Goal: Communication & Community: Participate in discussion

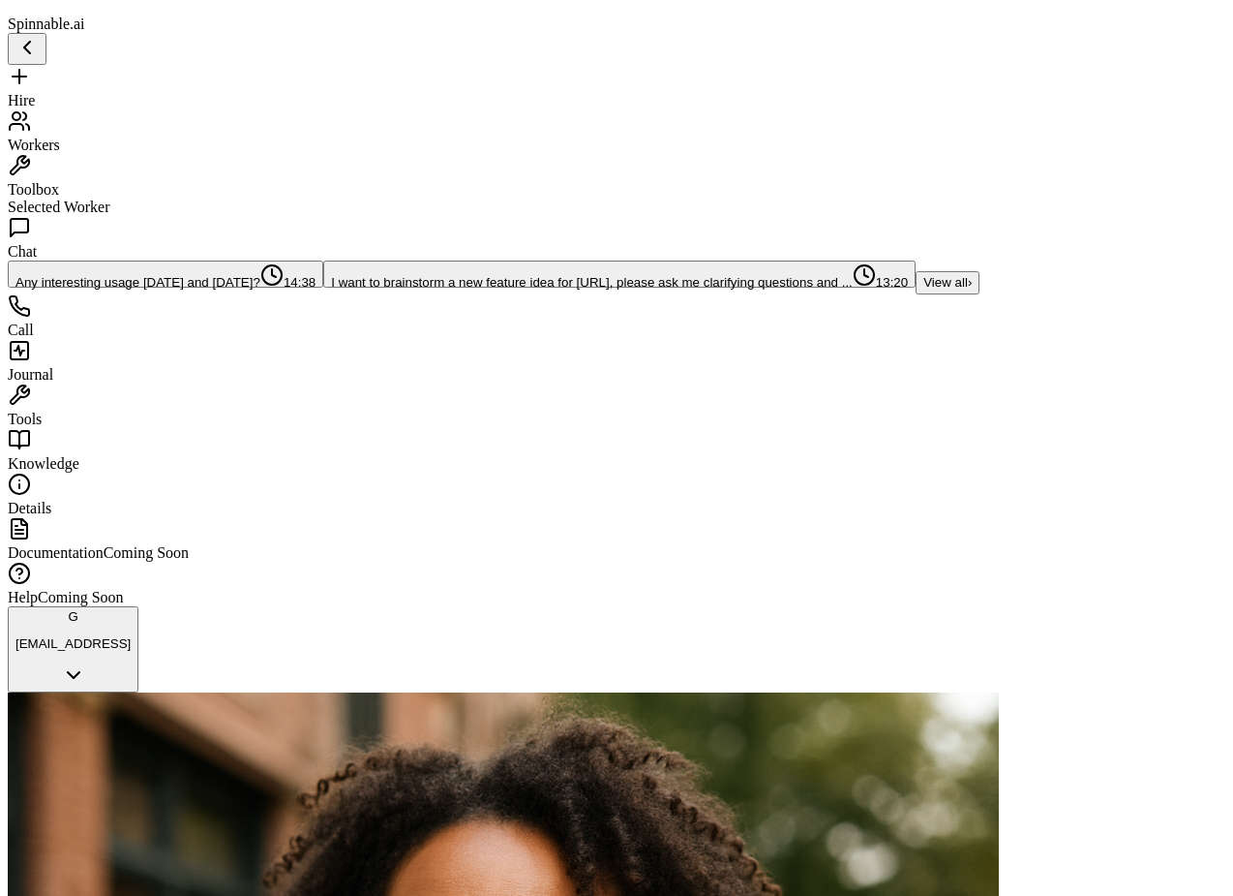
scroll to position [3839, 0]
click at [331, 289] on span "I want to brainstorm a new feature idea for [URL], please ask me clarifying que…" at bounding box center [592, 282] width 522 height 15
drag, startPoint x: 525, startPoint y: 548, endPoint x: 744, endPoint y: 542, distance: 219.8
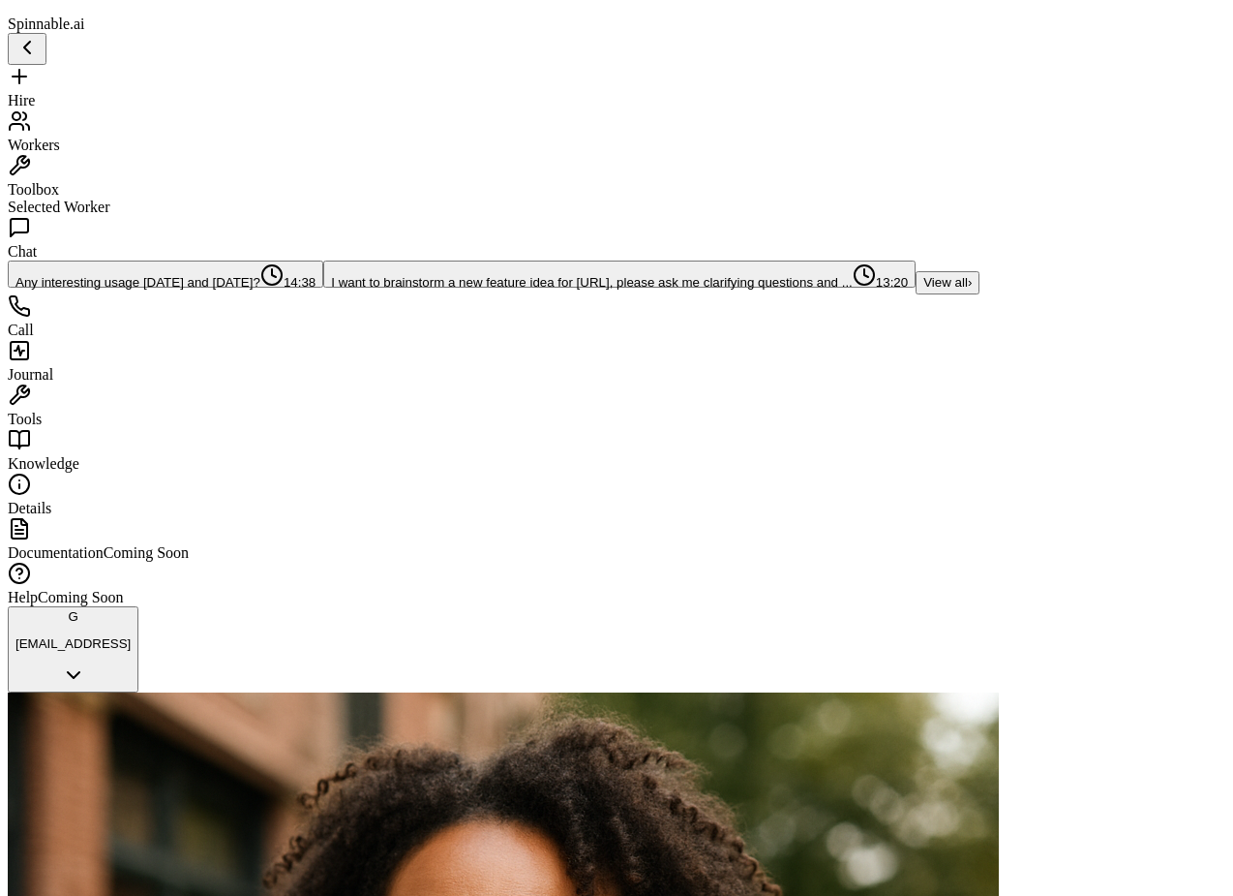
scroll to position [9528, 0]
click at [79, 471] on span "Knowledge" at bounding box center [44, 463] width 72 height 16
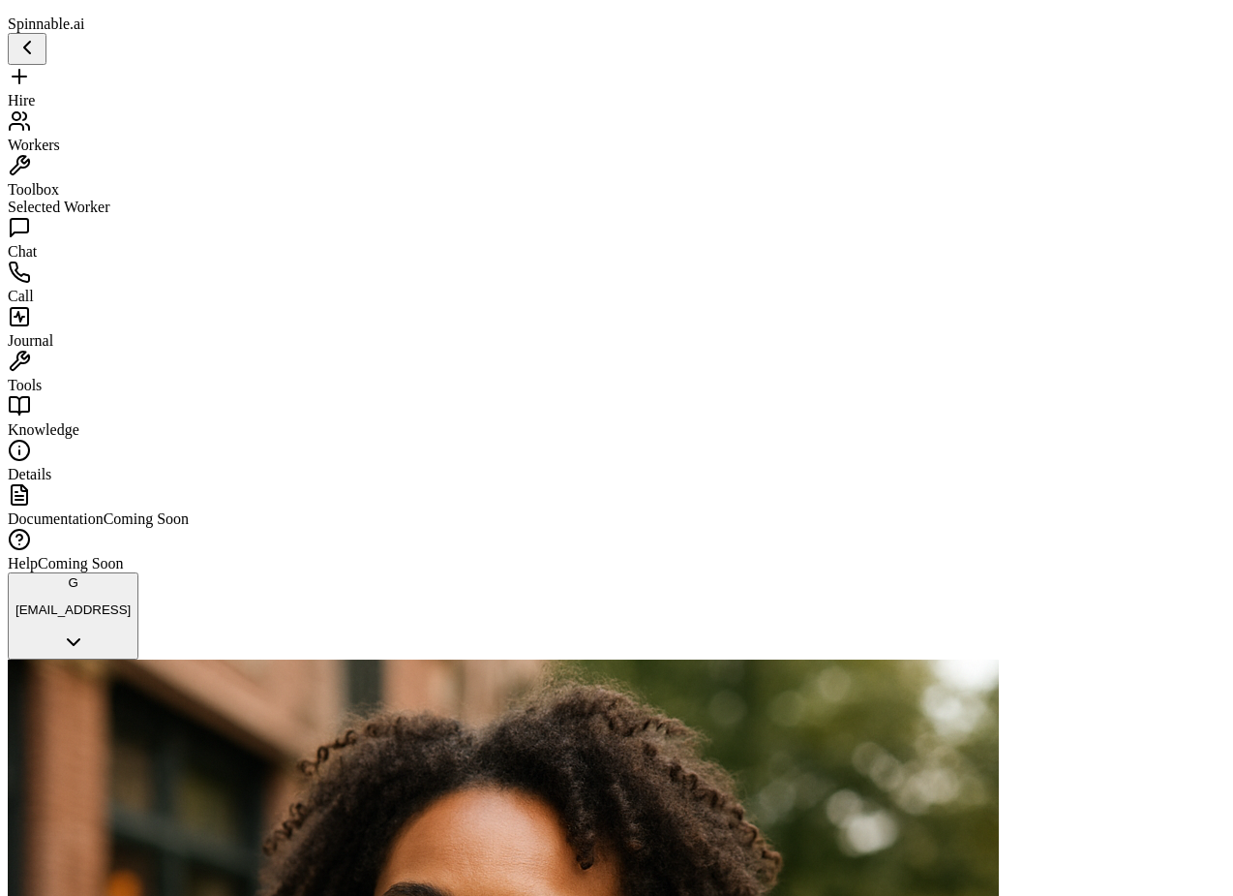
scroll to position [1705, 0]
click at [37, 250] on span "Chat" at bounding box center [22, 251] width 29 height 16
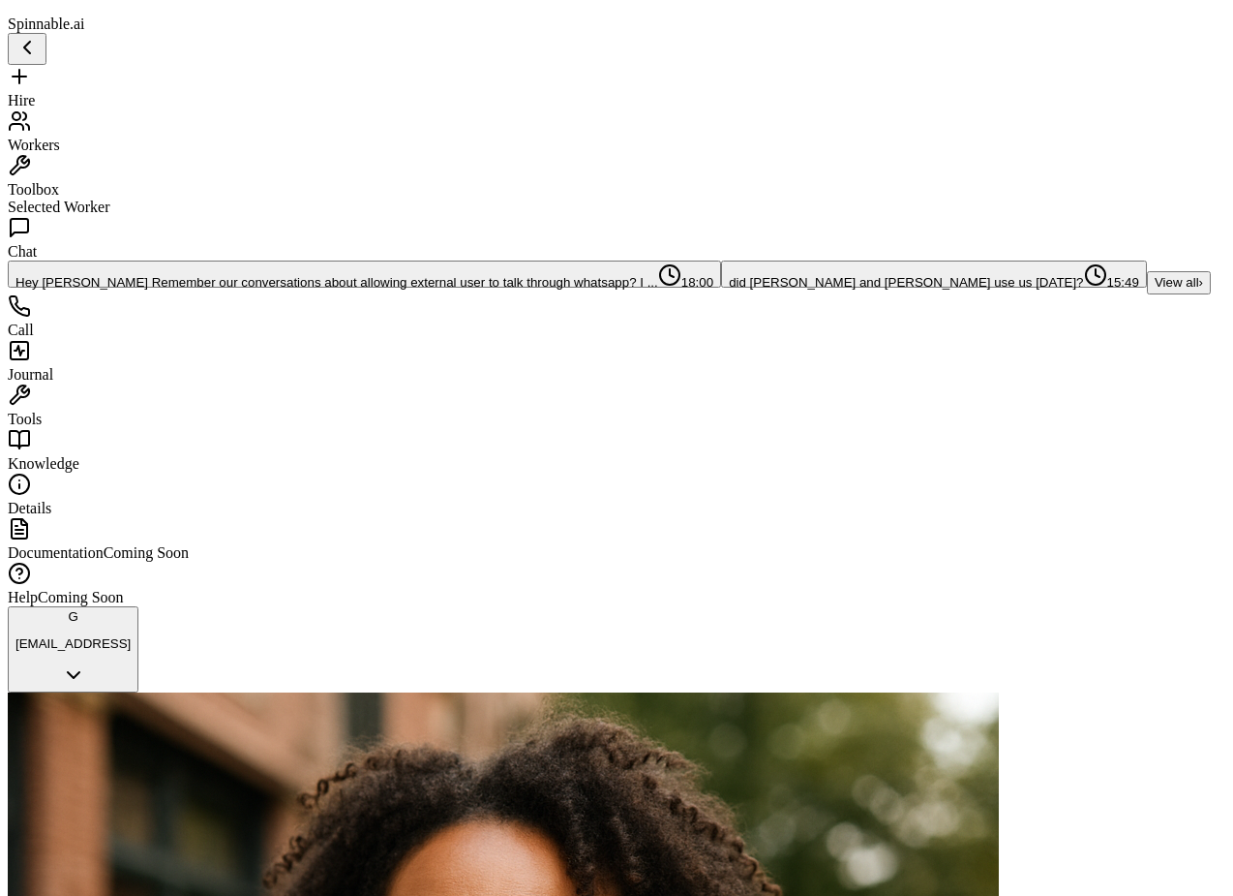
type textarea "**********"
